Goal: Entertainment & Leisure: Consume media (video, audio)

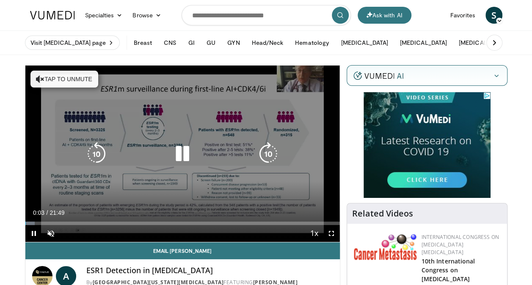
click at [74, 77] on button "Tap to unmute" at bounding box center [64, 79] width 68 height 17
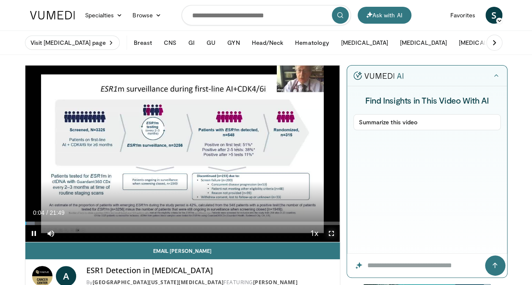
click at [334, 232] on span "Video Player" at bounding box center [331, 233] width 17 height 17
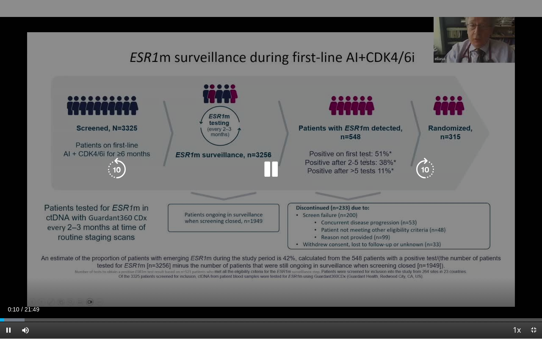
drag, startPoint x: 284, startPoint y: 165, endPoint x: 289, endPoint y: 188, distance: 23.4
click at [284, 165] on div "Video Player" at bounding box center [270, 169] width 325 height 17
click at [270, 173] on icon "Video Player" at bounding box center [271, 170] width 24 height 24
